Goal: Find specific page/section: Find specific page/section

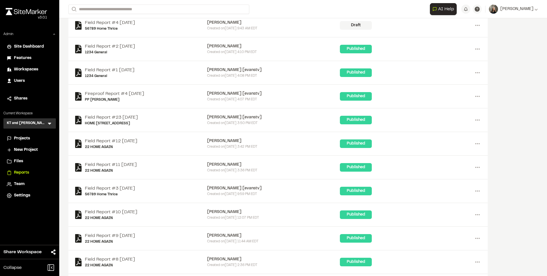
scroll to position [4830, 0]
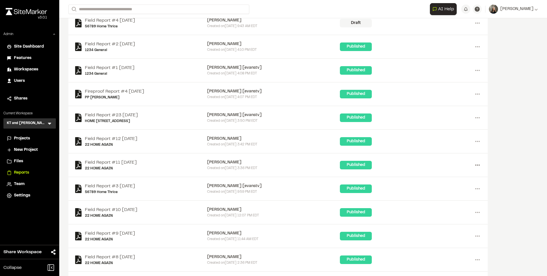
click at [479, 161] on icon at bounding box center [477, 164] width 9 height 9
click at [445, 192] on div "Share" at bounding box center [457, 194] width 50 height 9
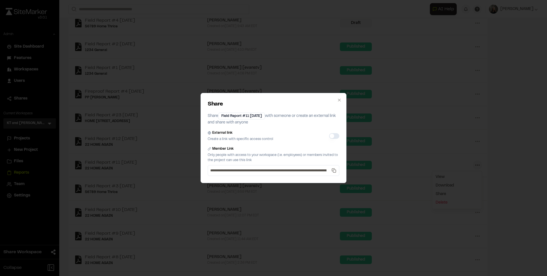
click at [334, 133] on button "External link" at bounding box center [334, 136] width 10 height 6
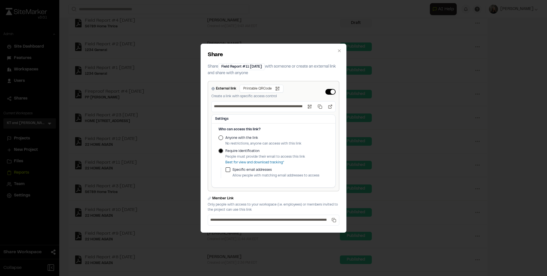
click at [330, 92] on button "External link" at bounding box center [331, 92] width 10 height 6
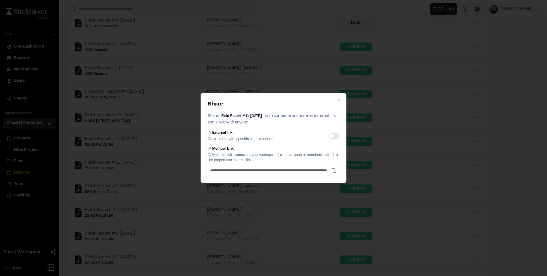
click at [334, 134] on button "External link" at bounding box center [334, 136] width 10 height 6
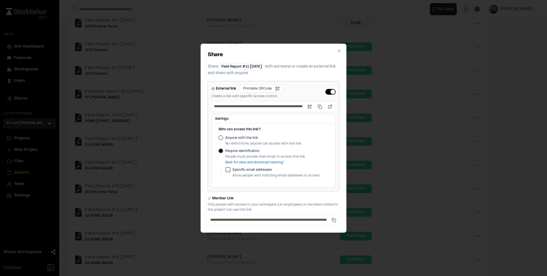
click at [331, 90] on button "External link" at bounding box center [331, 92] width 10 height 6
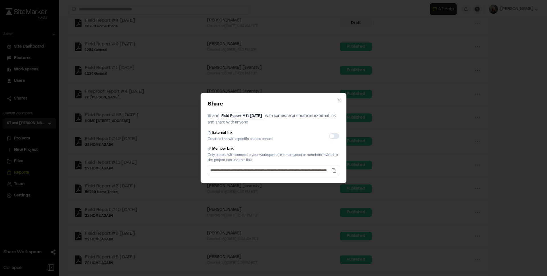
click at [335, 134] on button "External link" at bounding box center [334, 136] width 10 height 6
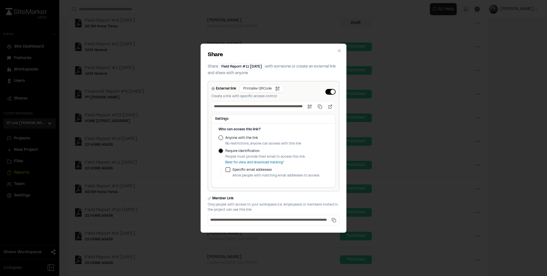
click at [330, 91] on button "External link" at bounding box center [331, 92] width 10 height 6
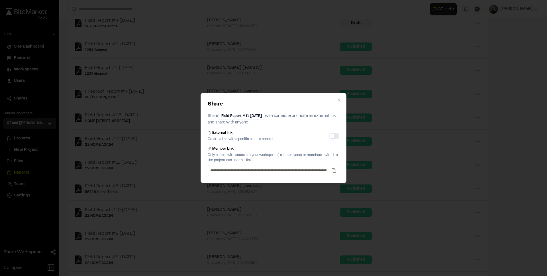
click at [334, 135] on button "External link" at bounding box center [334, 136] width 10 height 6
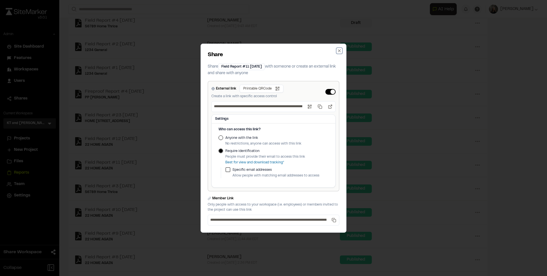
click at [339, 52] on icon "button" at bounding box center [339, 50] width 5 height 5
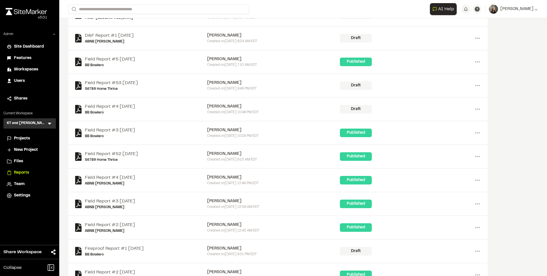
scroll to position [0, 0]
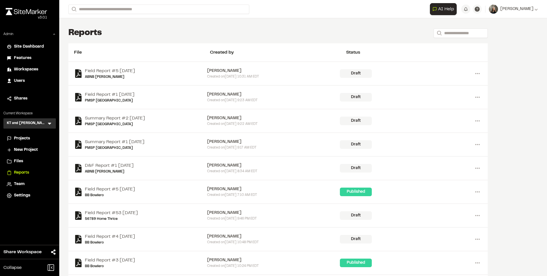
click at [23, 78] on span "Users" at bounding box center [19, 81] width 11 height 6
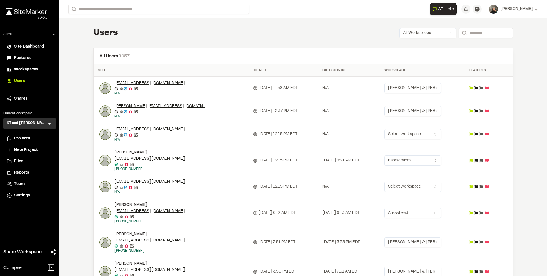
click at [50, 123] on icon at bounding box center [49, 124] width 3 height 2
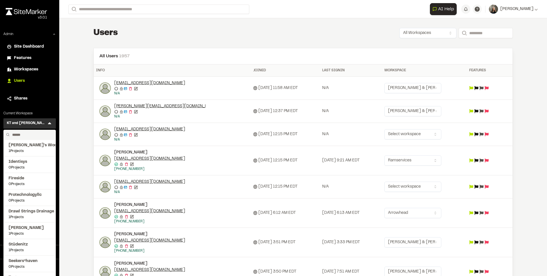
click at [37, 66] on li "Workspaces" at bounding box center [29, 69] width 52 height 11
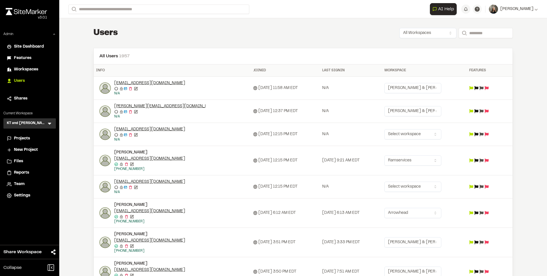
click at [35, 68] on span "Workspaces" at bounding box center [26, 69] width 24 height 6
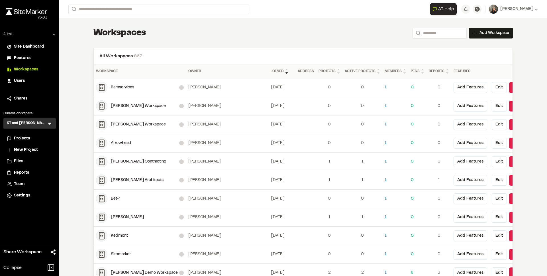
click at [51, 124] on icon at bounding box center [50, 124] width 6 height 6
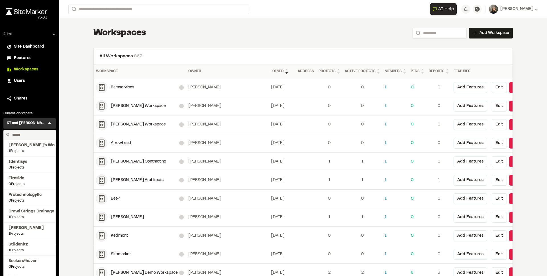
click at [42, 131] on input "text" at bounding box center [31, 135] width 43 height 10
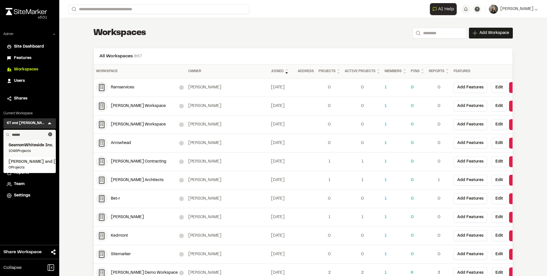
type input "******"
click at [42, 144] on span "SeamonWhiteside Inc." at bounding box center [30, 145] width 42 height 6
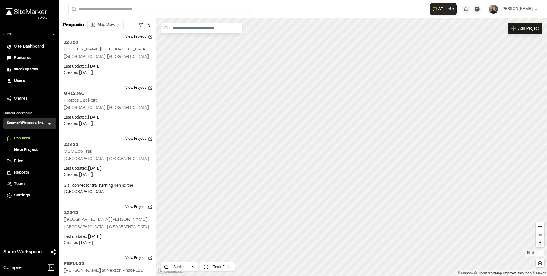
click at [25, 181] on div "Team" at bounding box center [33, 184] width 38 height 6
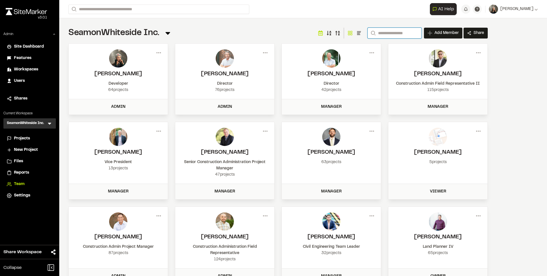
click at [379, 33] on input "Search" at bounding box center [395, 33] width 54 height 11
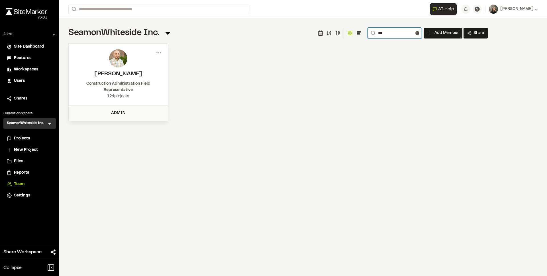
type input "***"
click at [207, 70] on div "Menu [PERSON_NAME] Construction Administration Field Representative 124 project…" at bounding box center [278, 82] width 420 height 78
click at [416, 32] on icon at bounding box center [418, 33] width 4 height 4
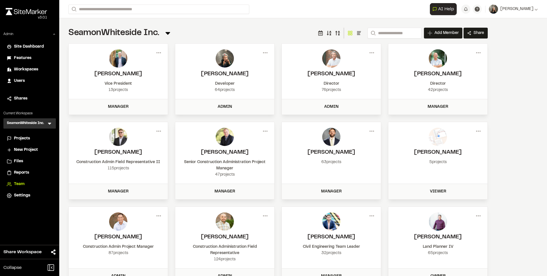
click at [25, 139] on span "Projects" at bounding box center [22, 138] width 16 height 6
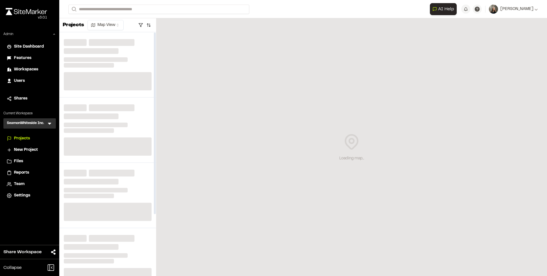
click at [49, 122] on icon at bounding box center [50, 124] width 6 height 6
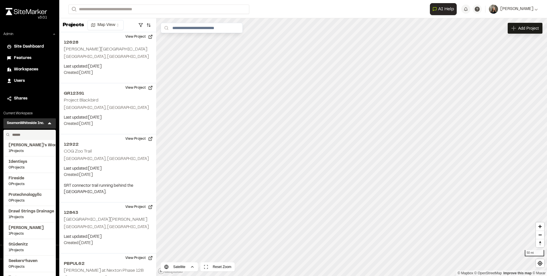
click at [39, 133] on input "text" at bounding box center [31, 135] width 43 height 10
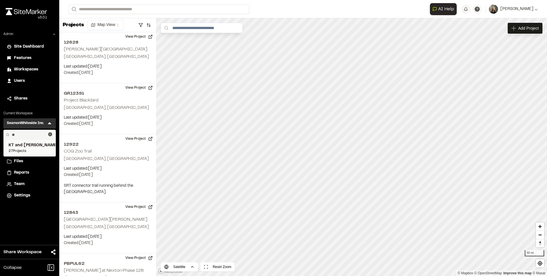
type input "**"
click at [31, 149] on span "27 Projects" at bounding box center [30, 151] width 42 height 5
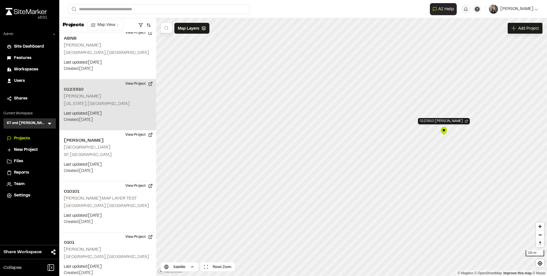
scroll to position [266, 0]
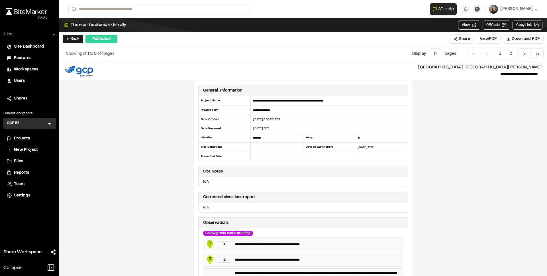
click at [12, 139] on div "Projects" at bounding box center [30, 138] width 46 height 6
